Goal: Task Accomplishment & Management: Manage account settings

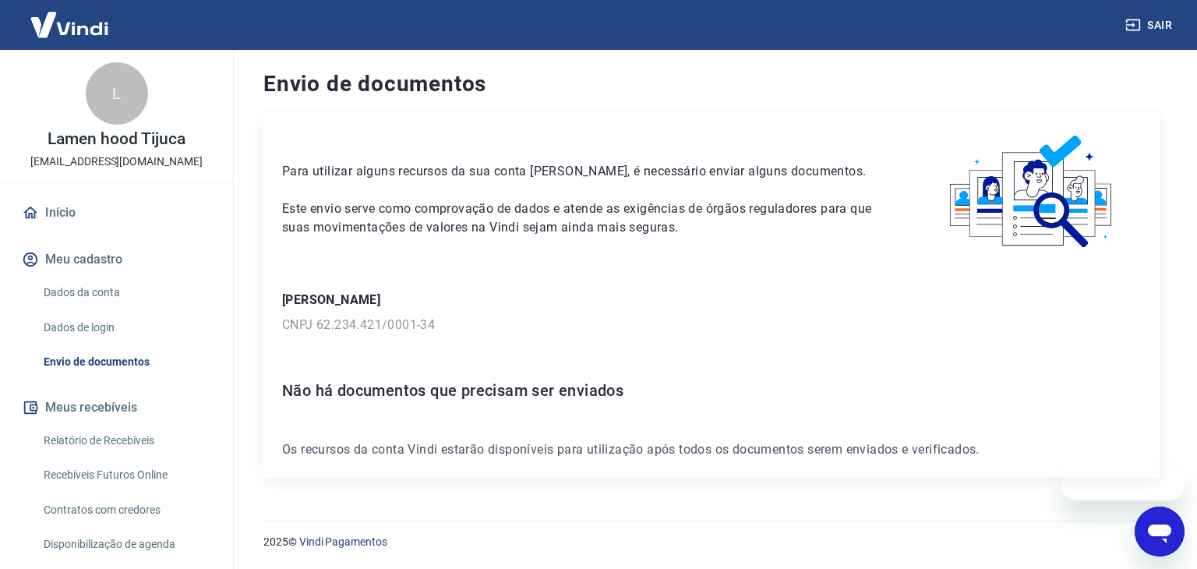
click at [485, 264] on div "Para utilizar alguns recursos da sua conta [PERSON_NAME], é necessário enviar a…" at bounding box center [711, 294] width 896 height 365
click at [76, 312] on link "Dados de login" at bounding box center [125, 328] width 177 height 32
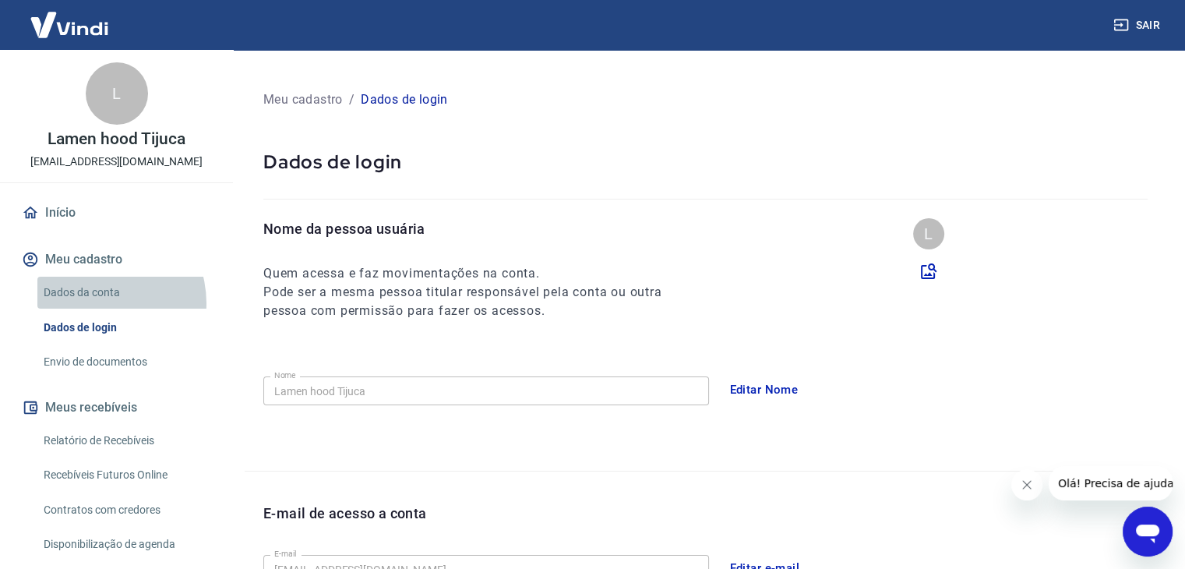
click at [94, 302] on link "Dados da conta" at bounding box center [125, 293] width 177 height 32
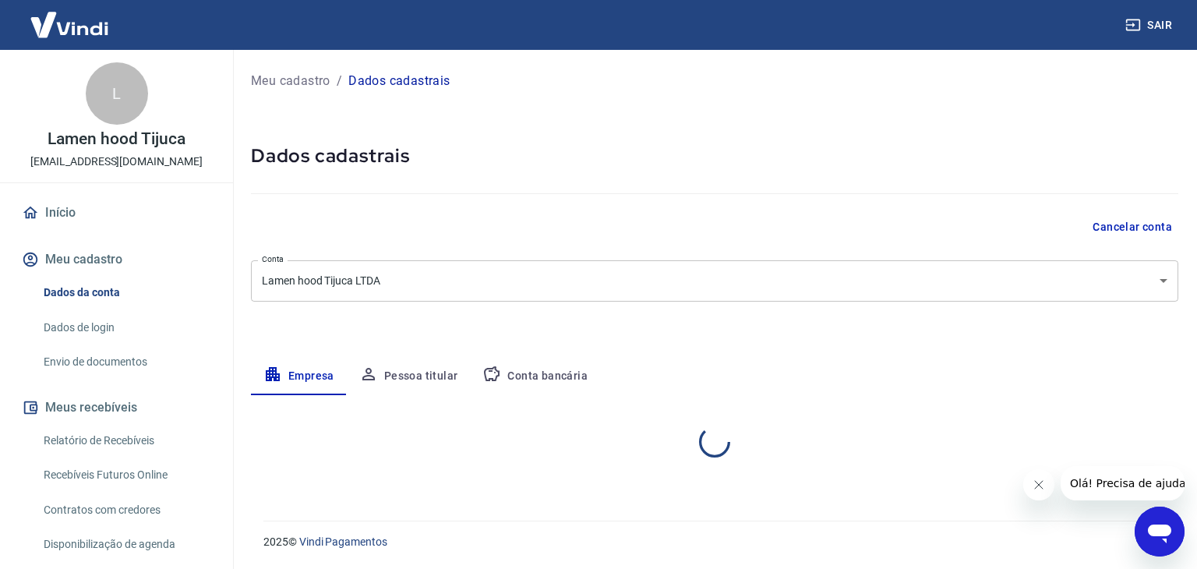
select select "RJ"
select select "business"
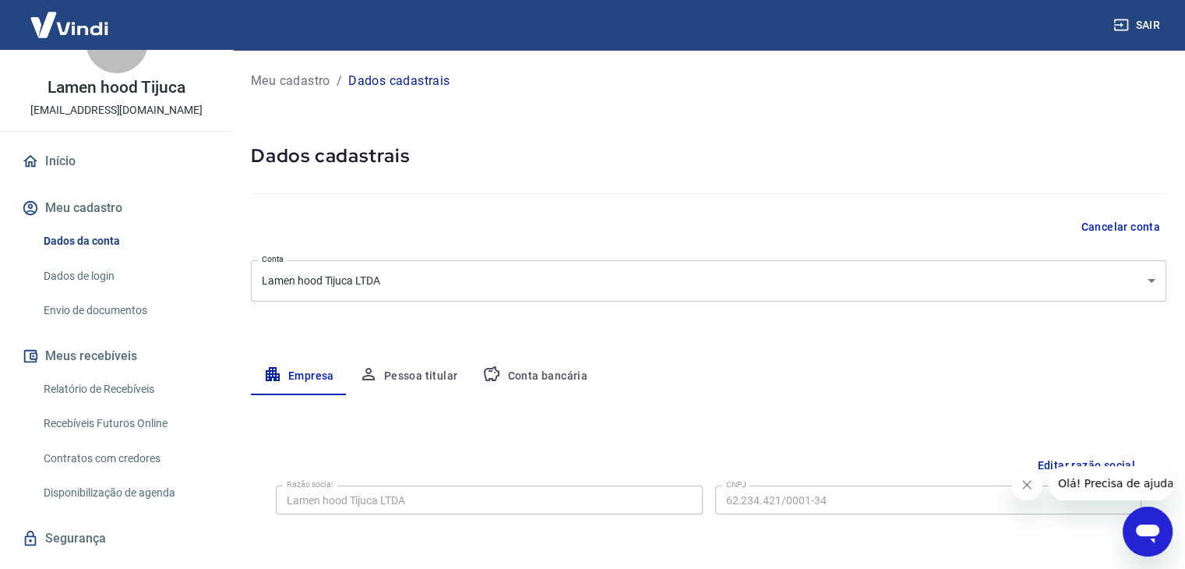
scroll to position [78, 0]
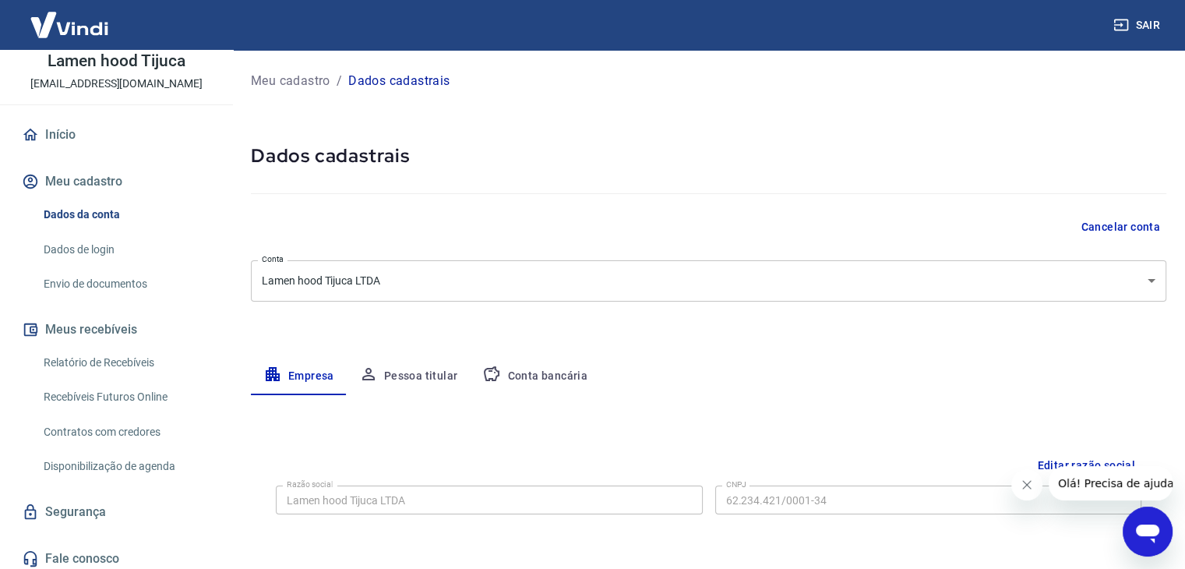
click at [549, 380] on button "Conta bancária" at bounding box center [535, 376] width 130 height 37
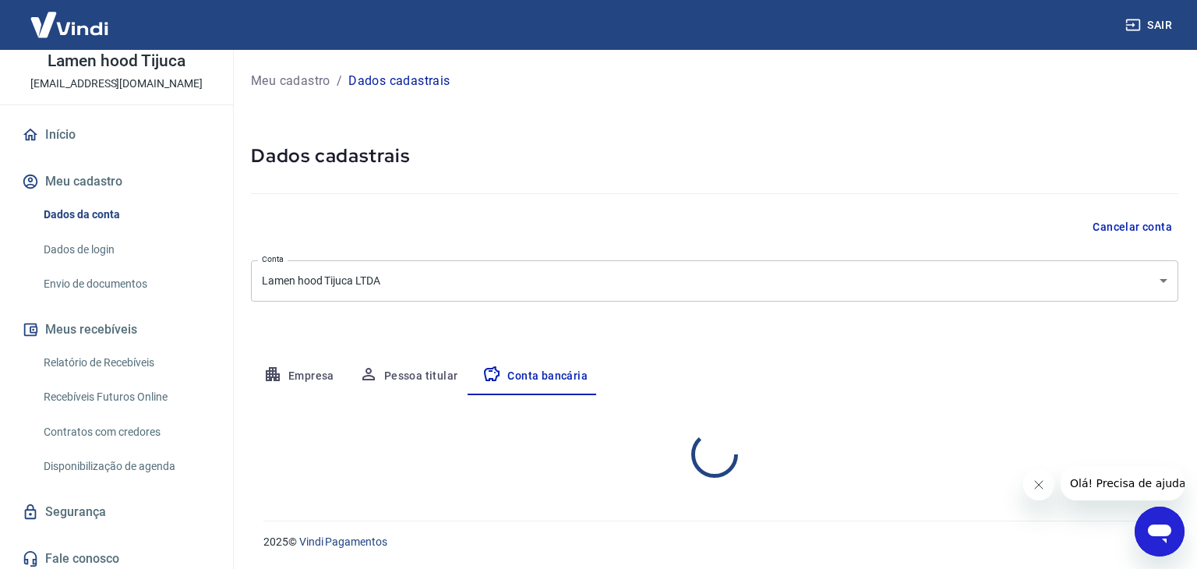
select select "1"
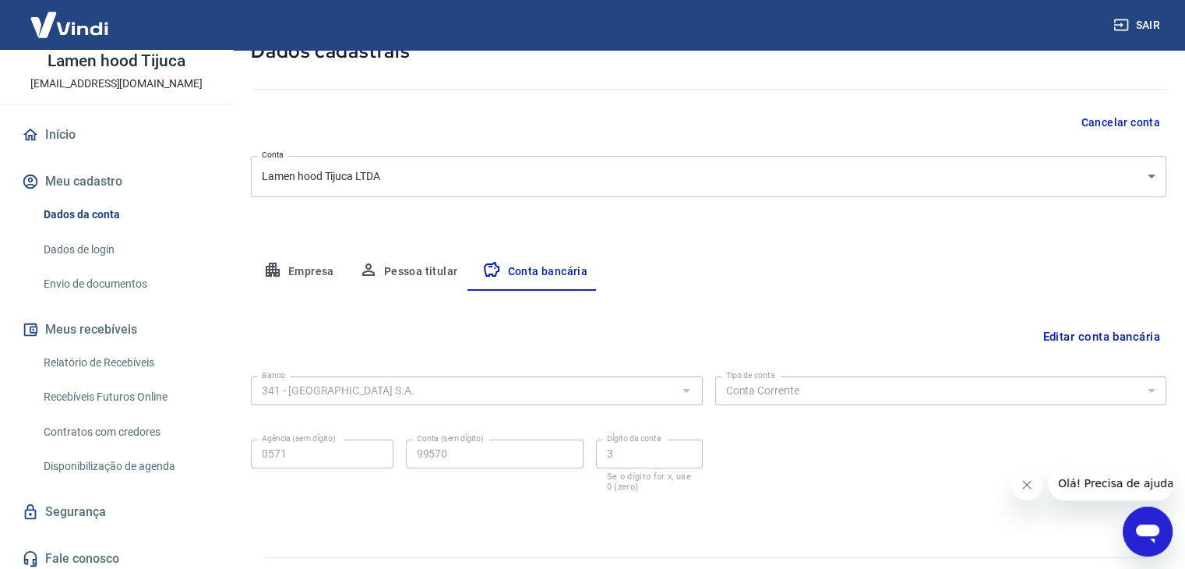
scroll to position [140, 0]
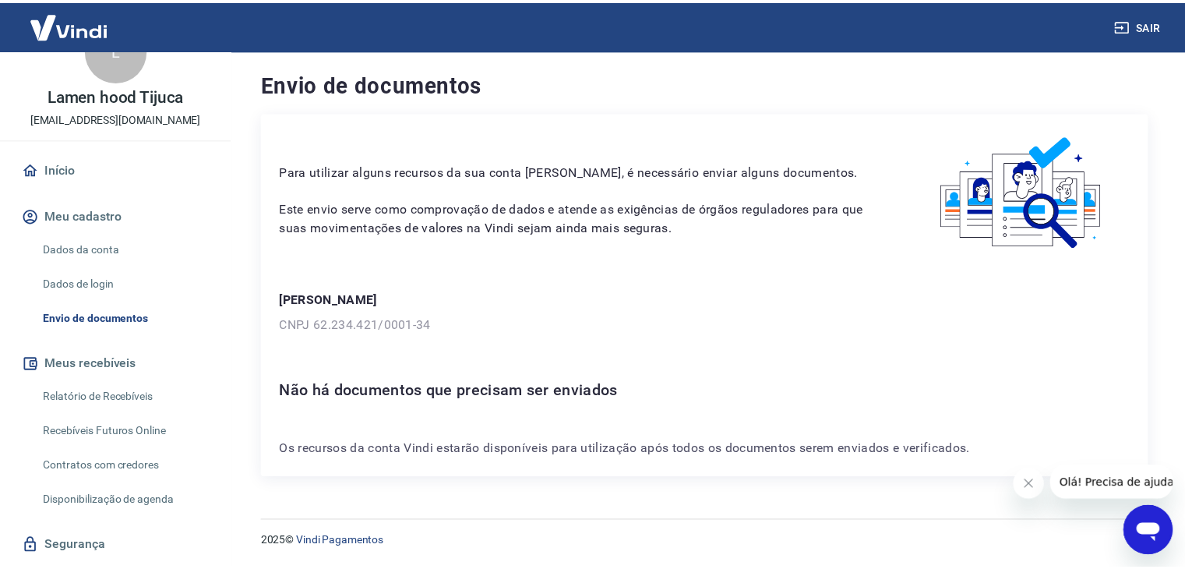
scroll to position [84, 0]
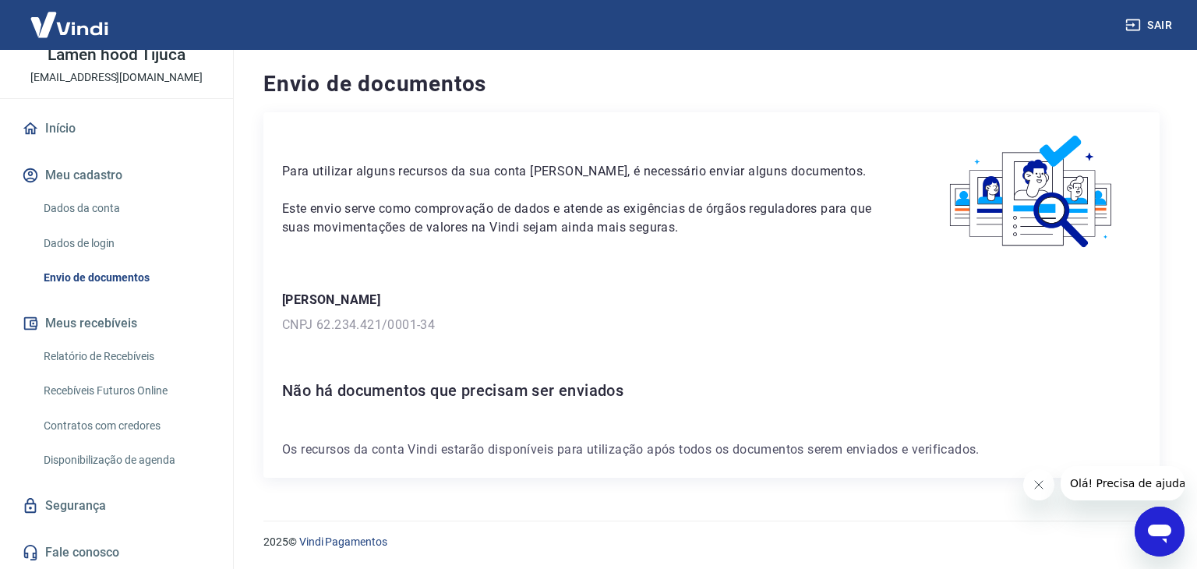
click at [100, 239] on link "Dados de login" at bounding box center [125, 244] width 177 height 32
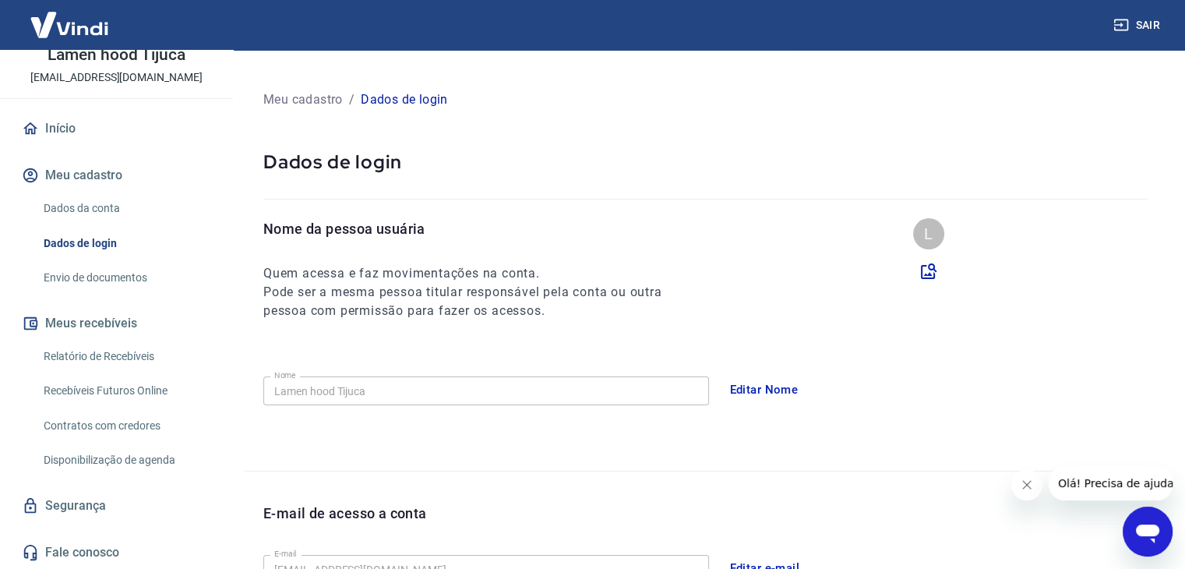
click at [101, 213] on link "Dados da conta" at bounding box center [125, 208] width 177 height 32
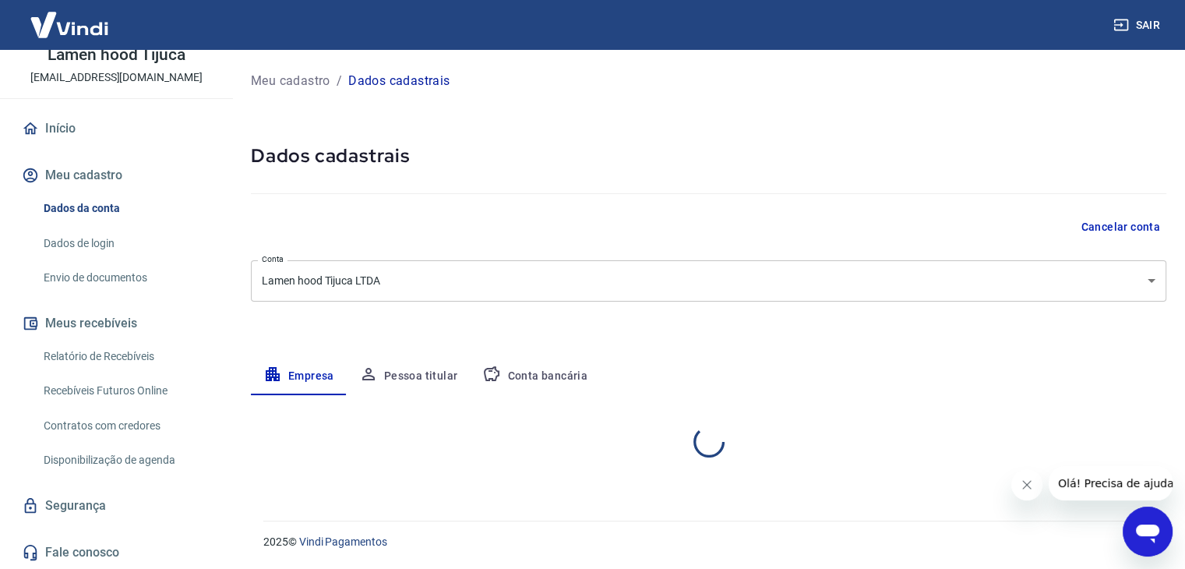
select select "RJ"
select select "business"
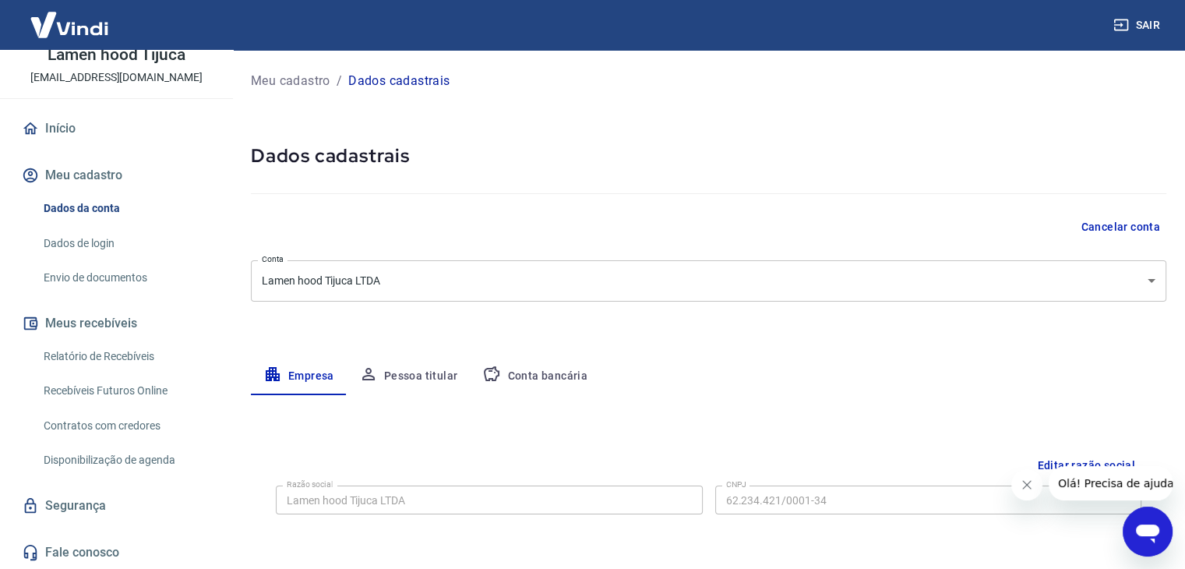
click at [521, 365] on button "Conta bancária" at bounding box center [535, 376] width 130 height 37
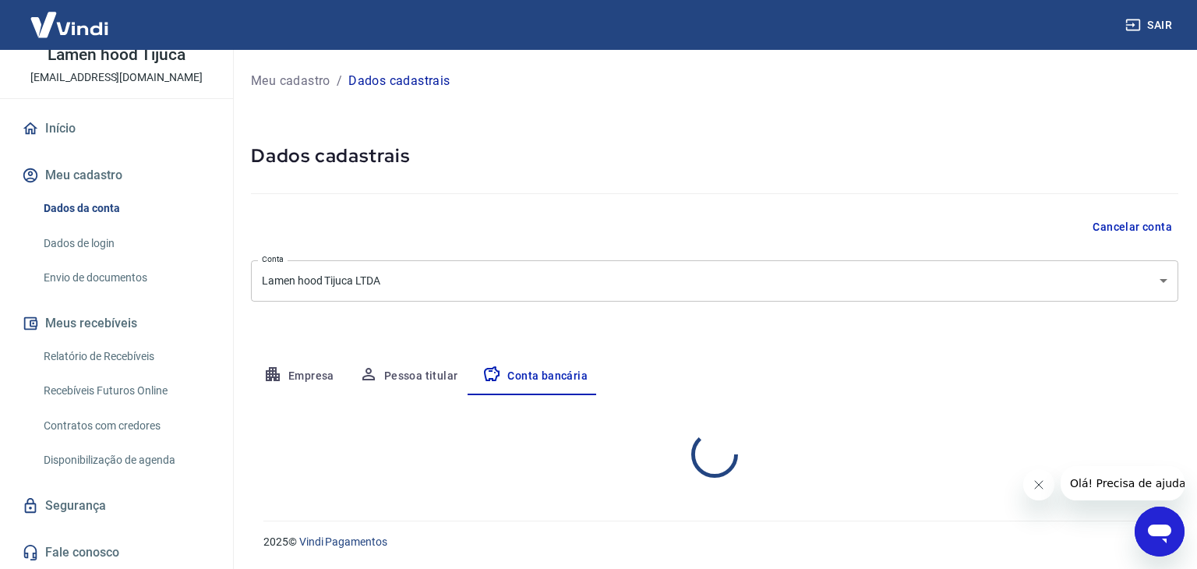
select select "1"
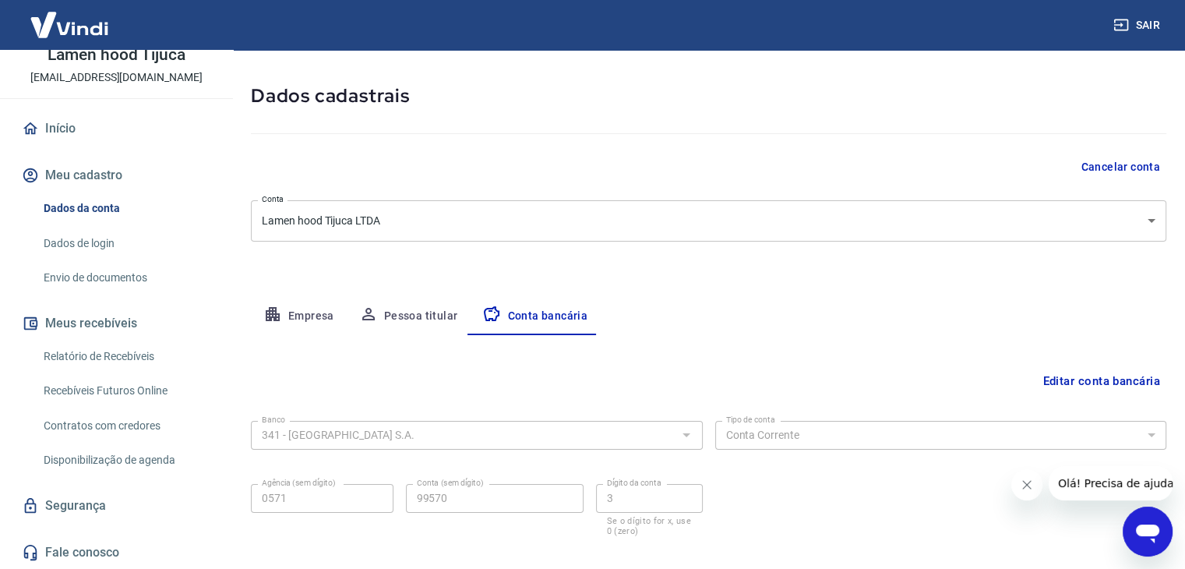
scroll to position [140, 0]
